Goal: Information Seeking & Learning: Check status

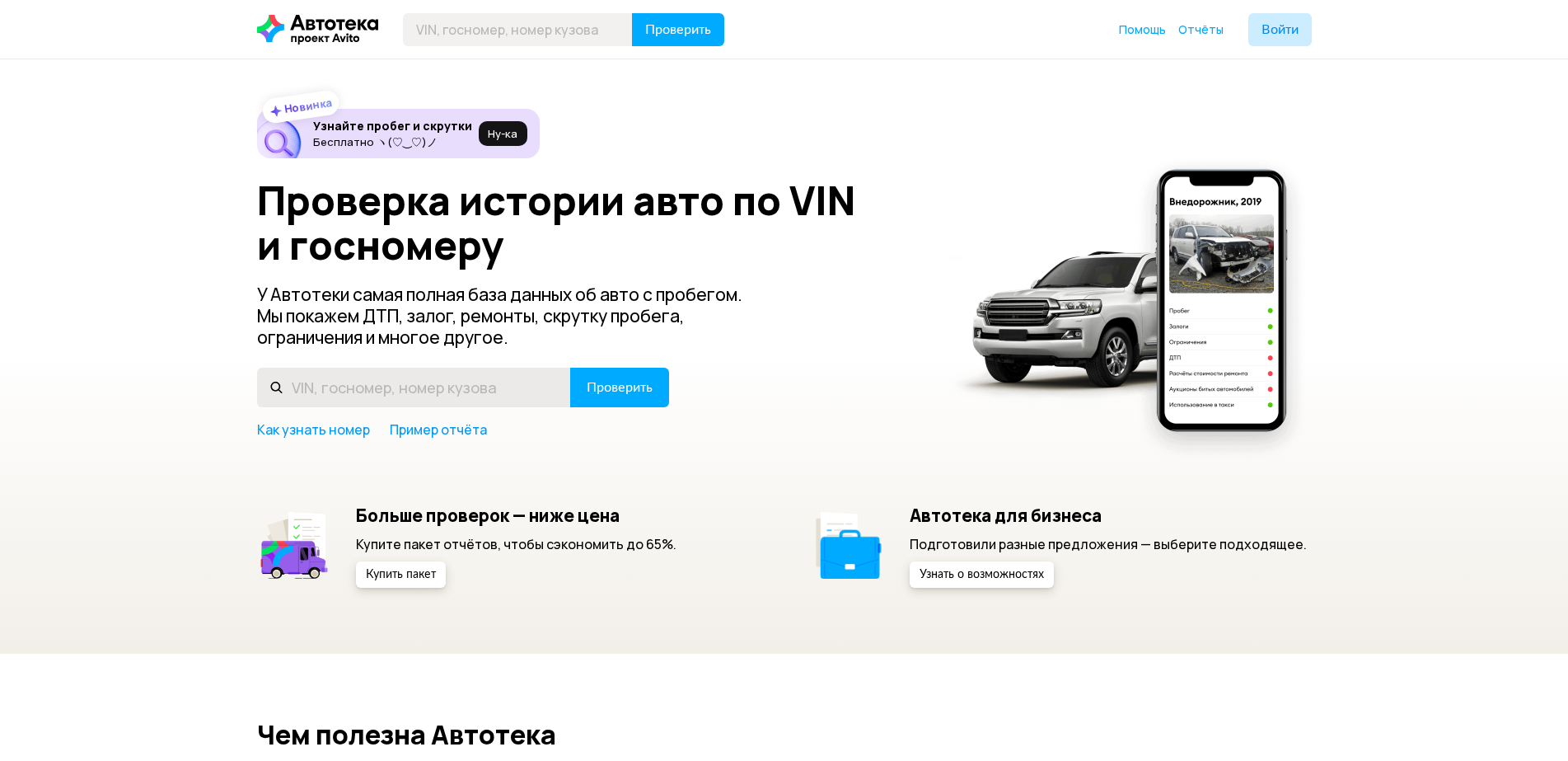
click at [454, 392] on input "text" at bounding box center [414, 388] width 314 height 40
type input "[US_VEHICLE_IDENTIFICATION_NUMBER]"
click at [610, 387] on span "Проверить" at bounding box center [619, 387] width 66 height 13
drag, startPoint x: 491, startPoint y: 389, endPoint x: 284, endPoint y: 407, distance: 207.8
click at [284, 407] on div "Проверка истории авто по VIN и госномеру У Автотеки самая полная база данных об…" at bounding box center [784, 308] width 1055 height 260
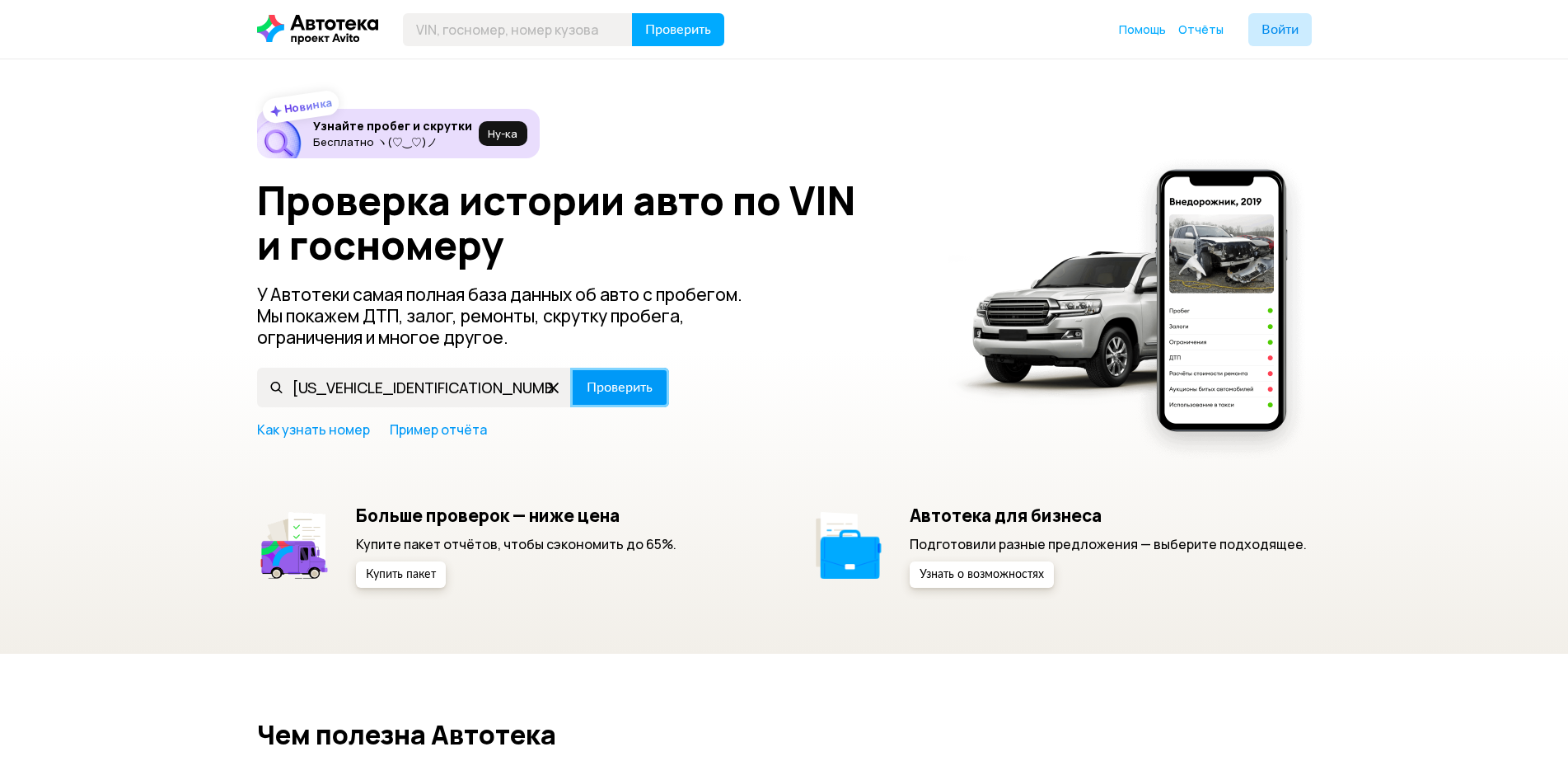
click at [610, 381] on span "Проверить" at bounding box center [619, 387] width 66 height 13
click at [611, 387] on span "Проверить" at bounding box center [619, 387] width 66 height 13
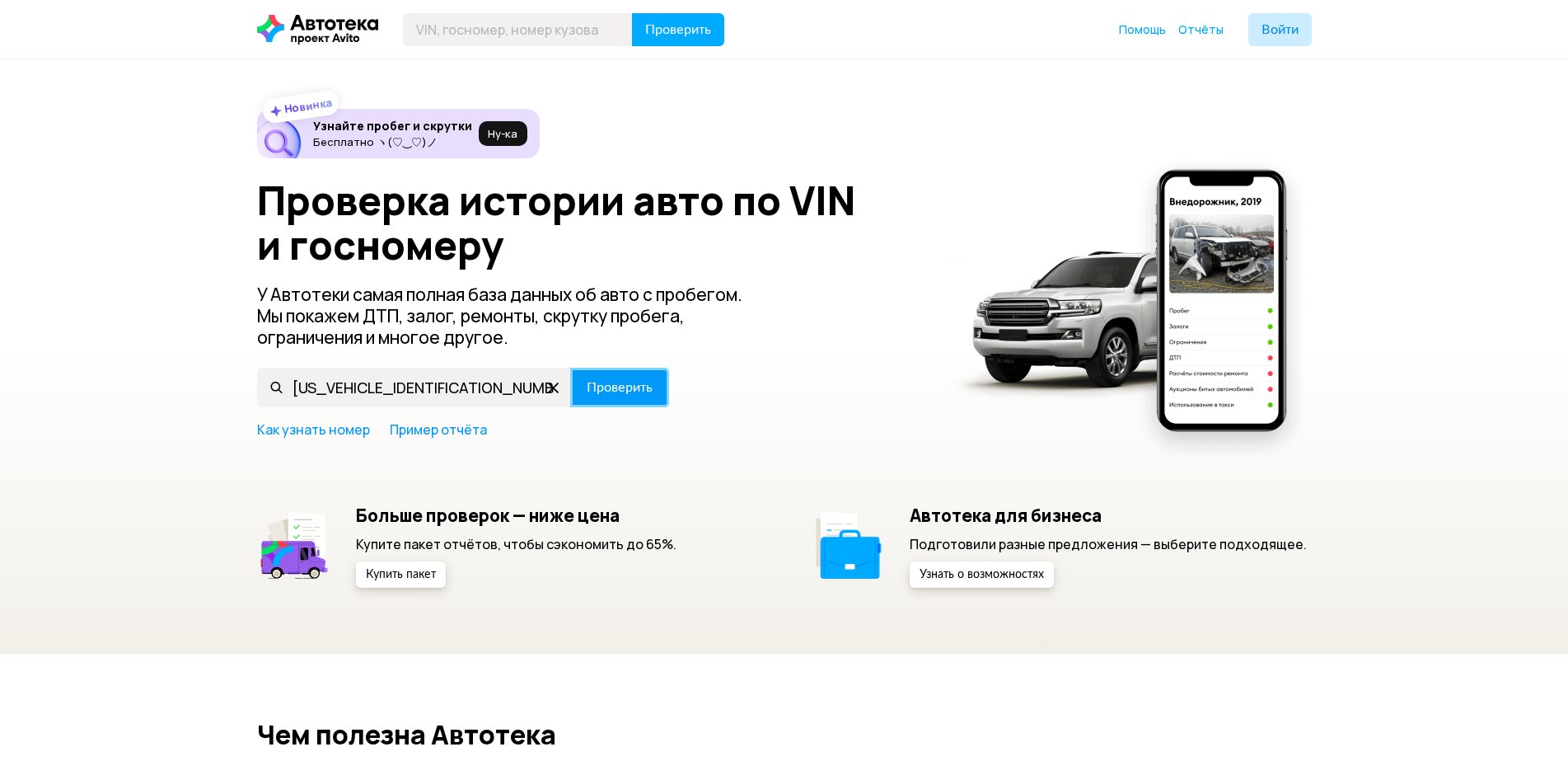
click at [614, 386] on span "Проверить" at bounding box center [619, 387] width 66 height 13
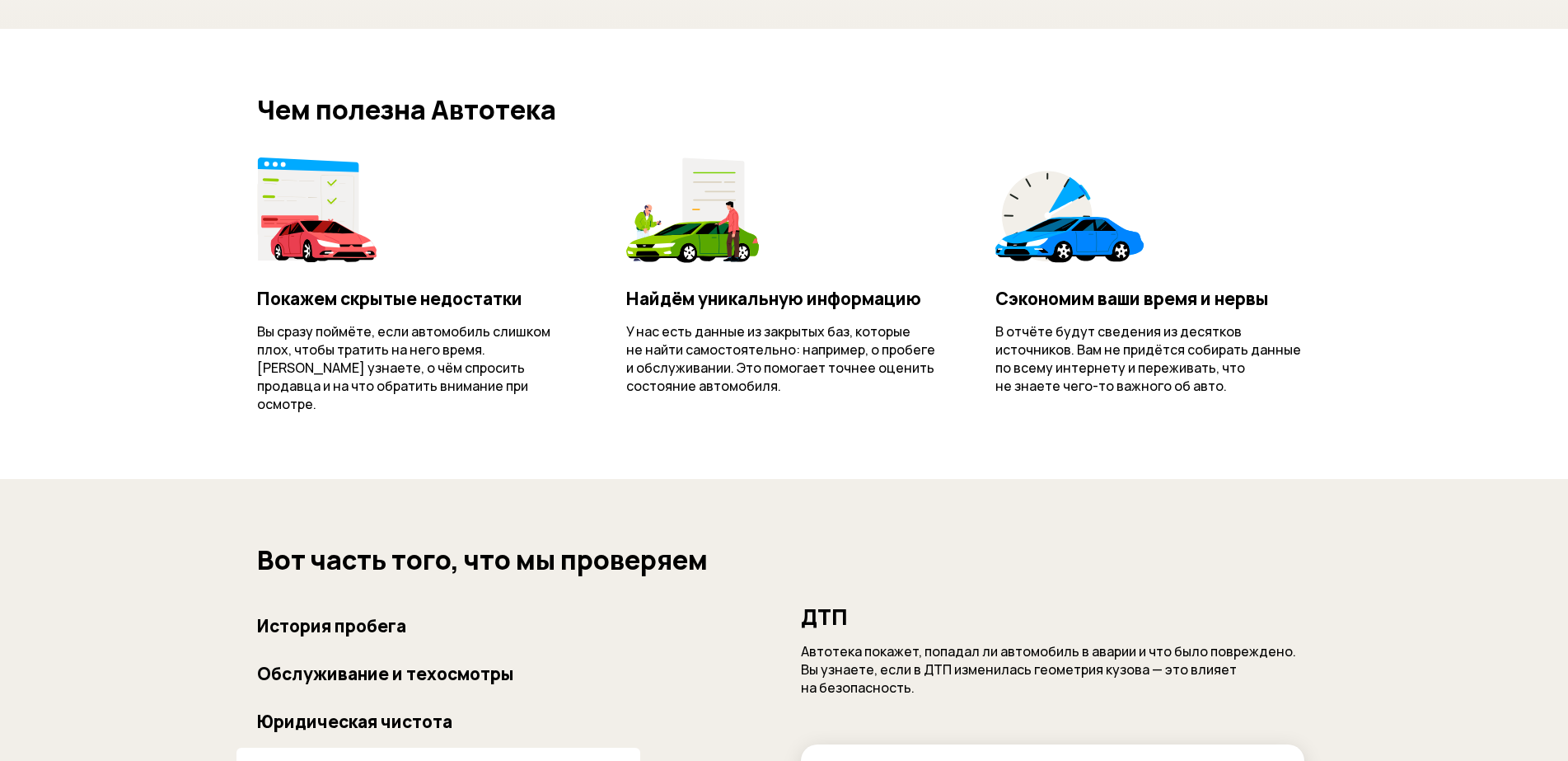
scroll to position [247, 0]
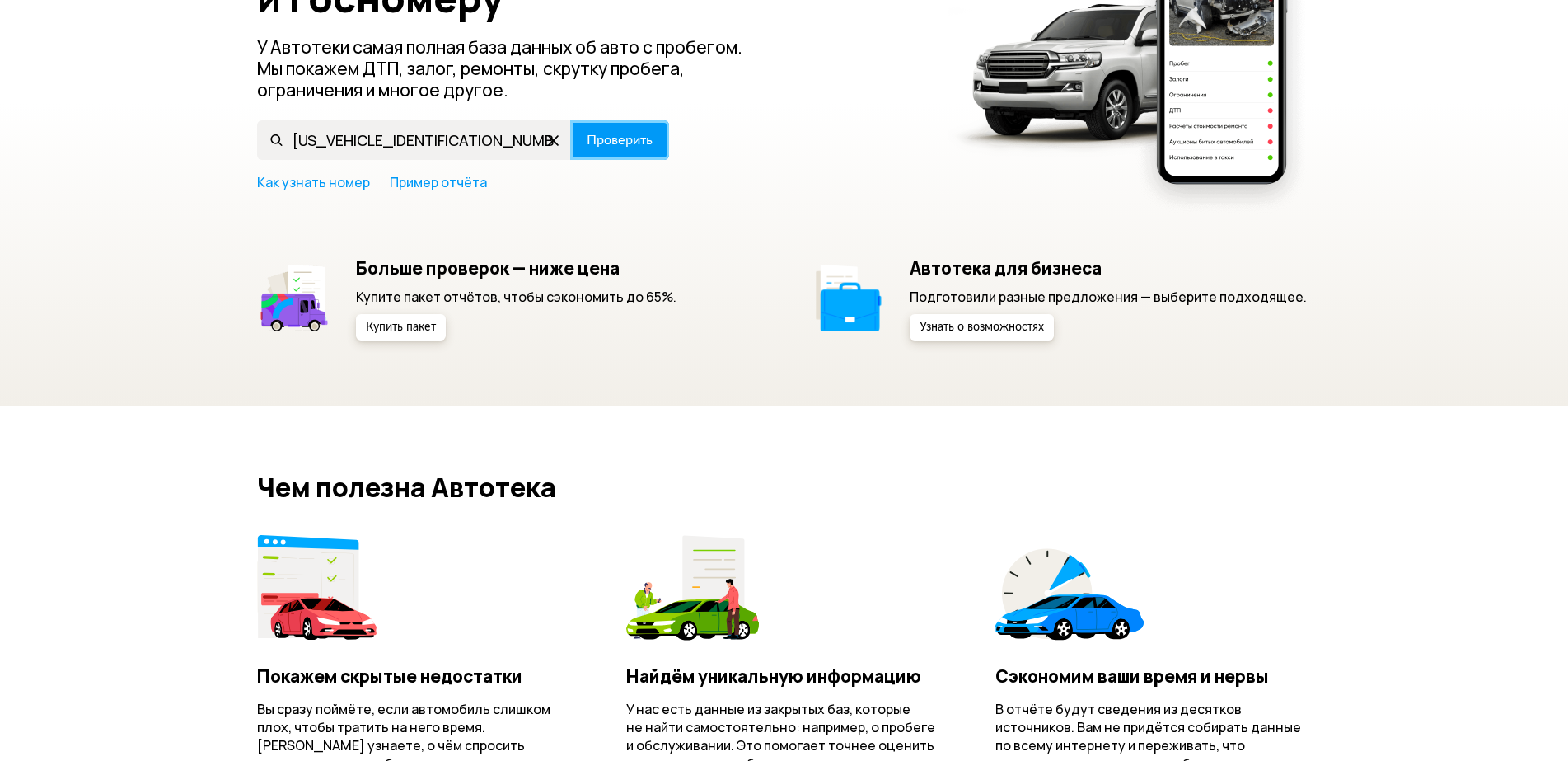
click at [630, 147] on span "Проверить" at bounding box center [619, 140] width 66 height 13
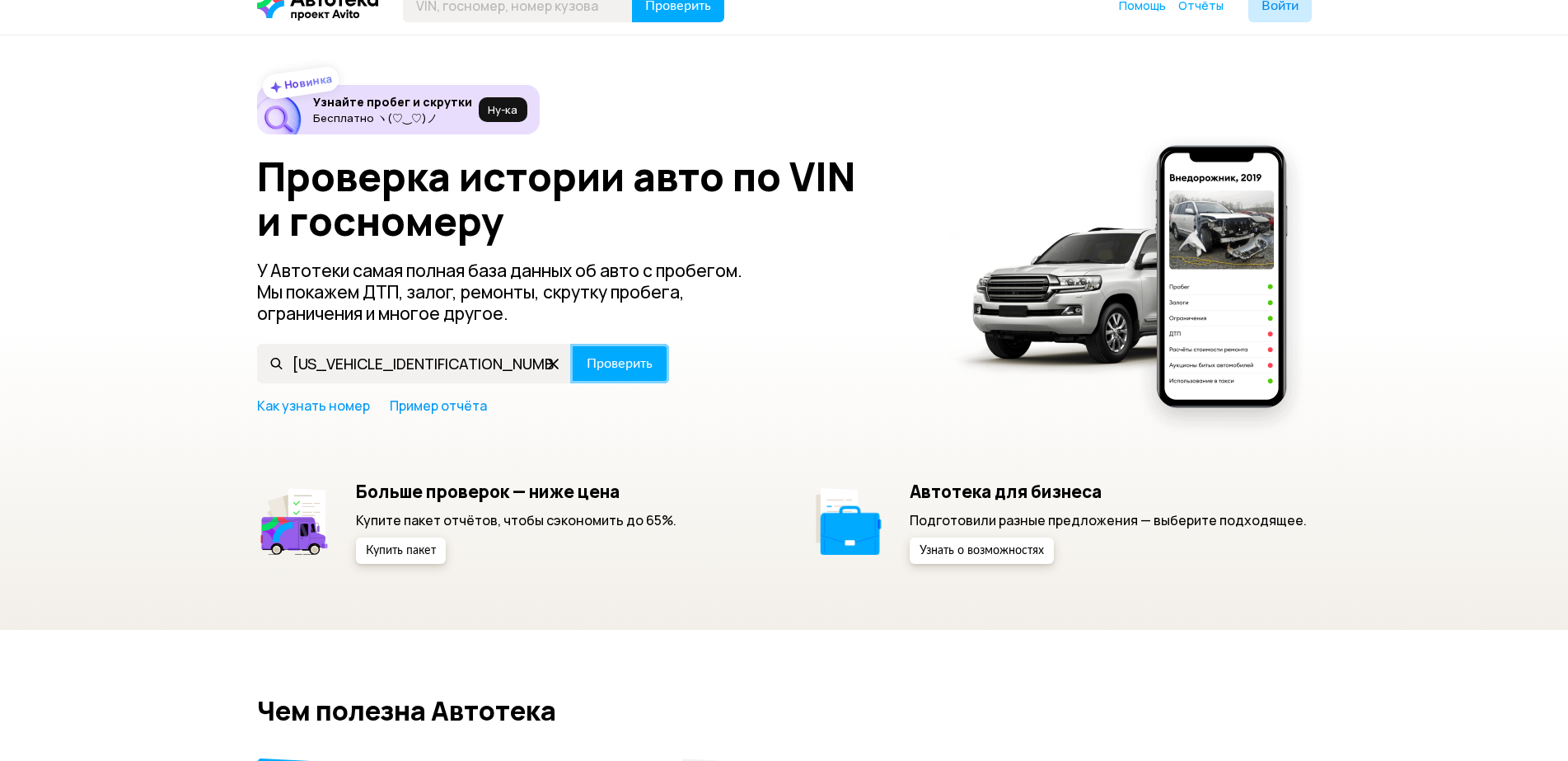
scroll to position [0, 0]
